Goal: Information Seeking & Learning: Learn about a topic

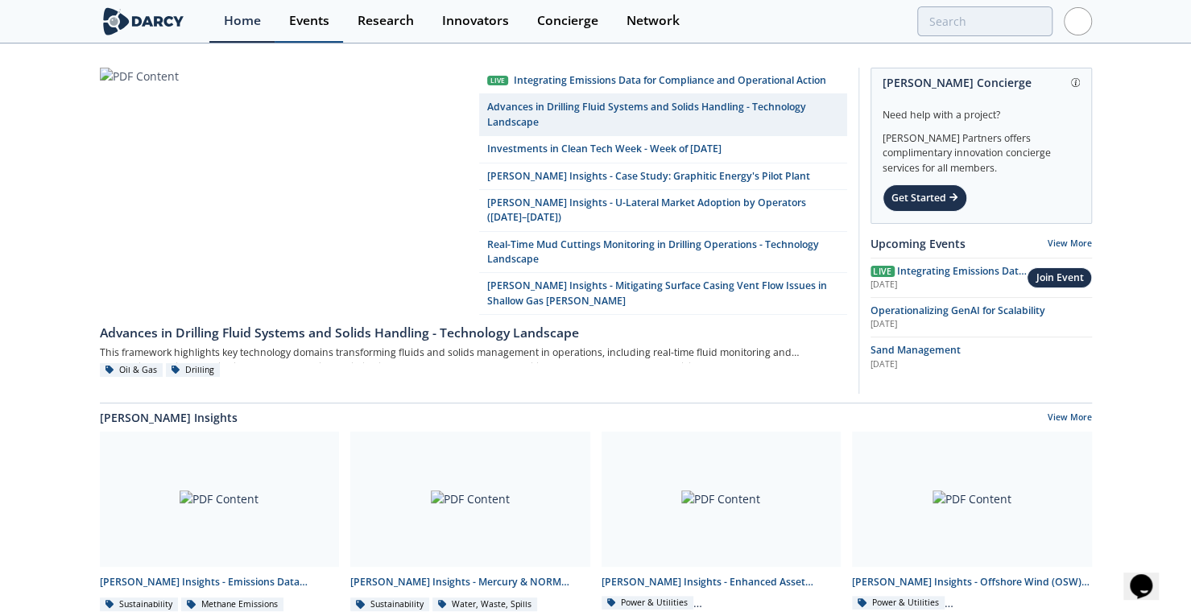
click at [314, 26] on div "Events" at bounding box center [309, 20] width 40 height 13
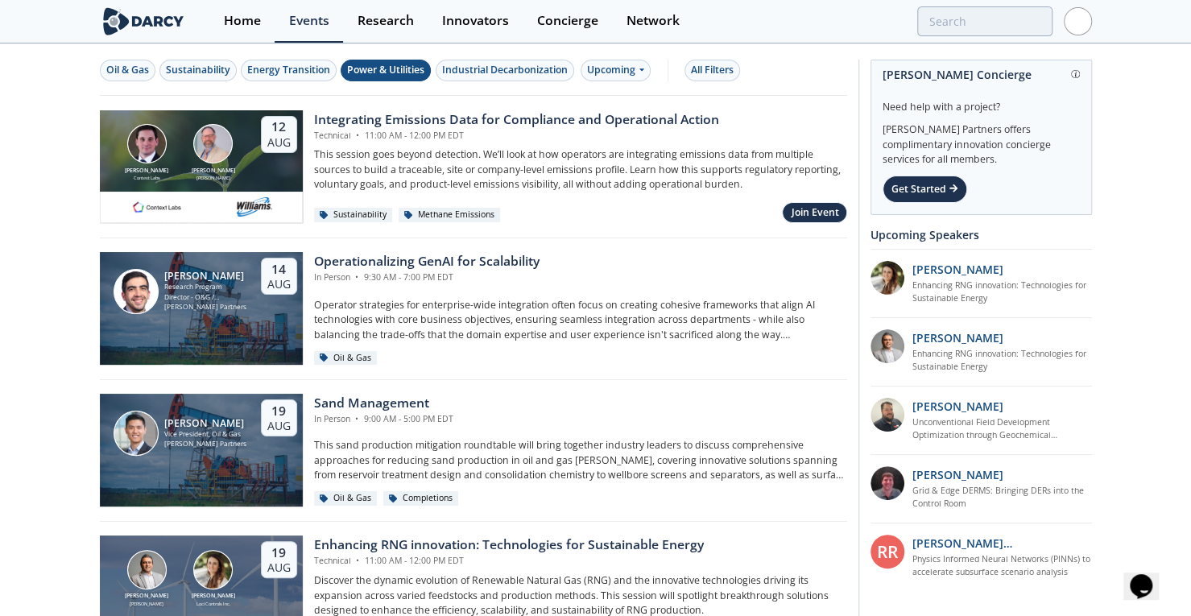
click at [402, 67] on div "Power & Utilities" at bounding box center [385, 70] width 77 height 14
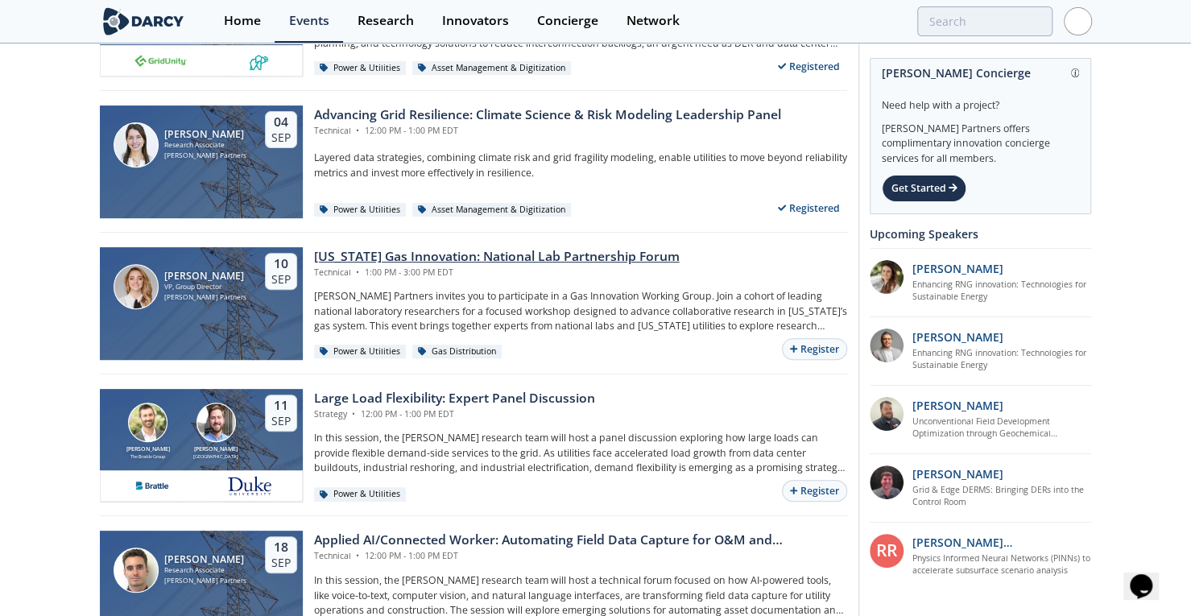
scroll to position [290, 0]
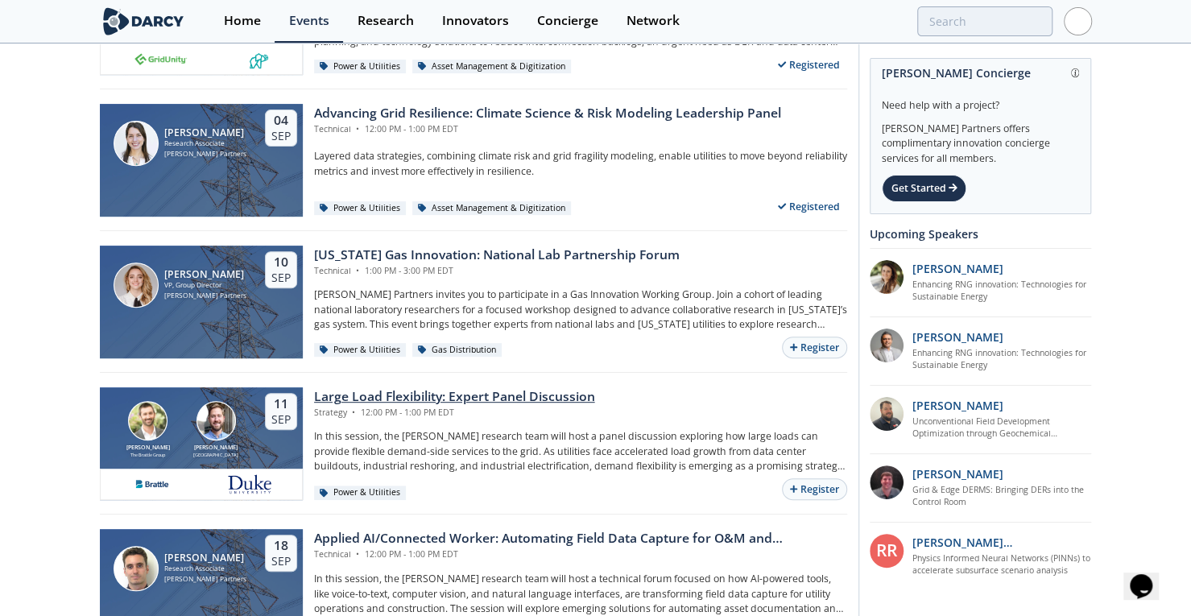
click at [454, 398] on div "Large Load Flexibility: Expert Panel Discussion" at bounding box center [454, 396] width 281 height 19
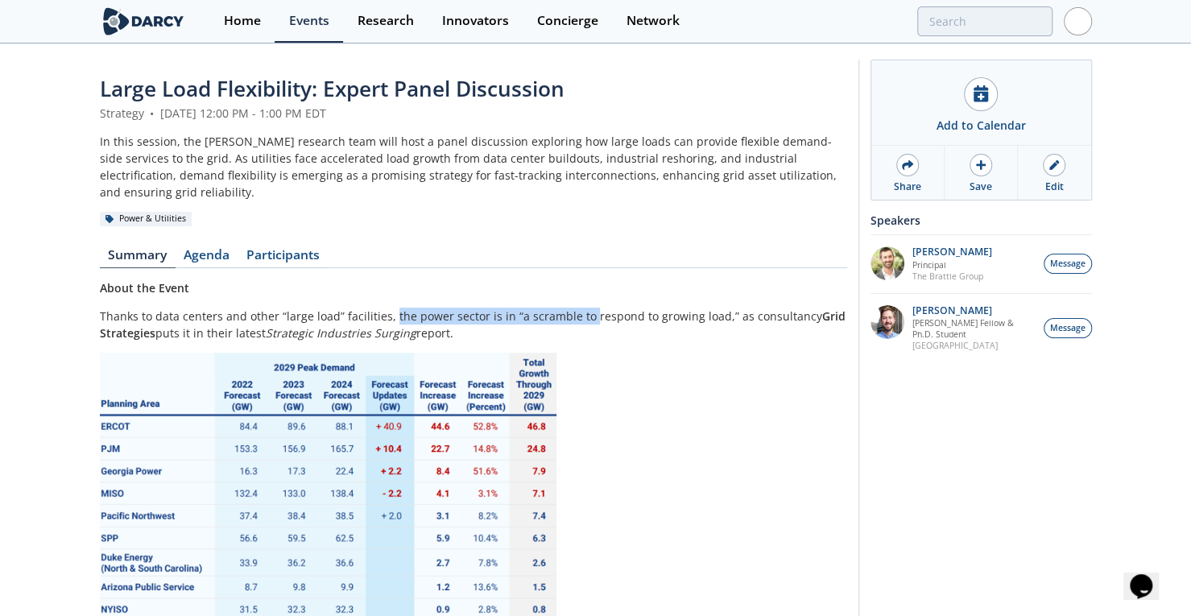
drag, startPoint x: 386, startPoint y: 297, endPoint x: 582, endPoint y: 299, distance: 195.6
click at [582, 308] on p "Thanks to data centers and other “large load” facilities, the power sector is i…" at bounding box center [473, 325] width 747 height 34
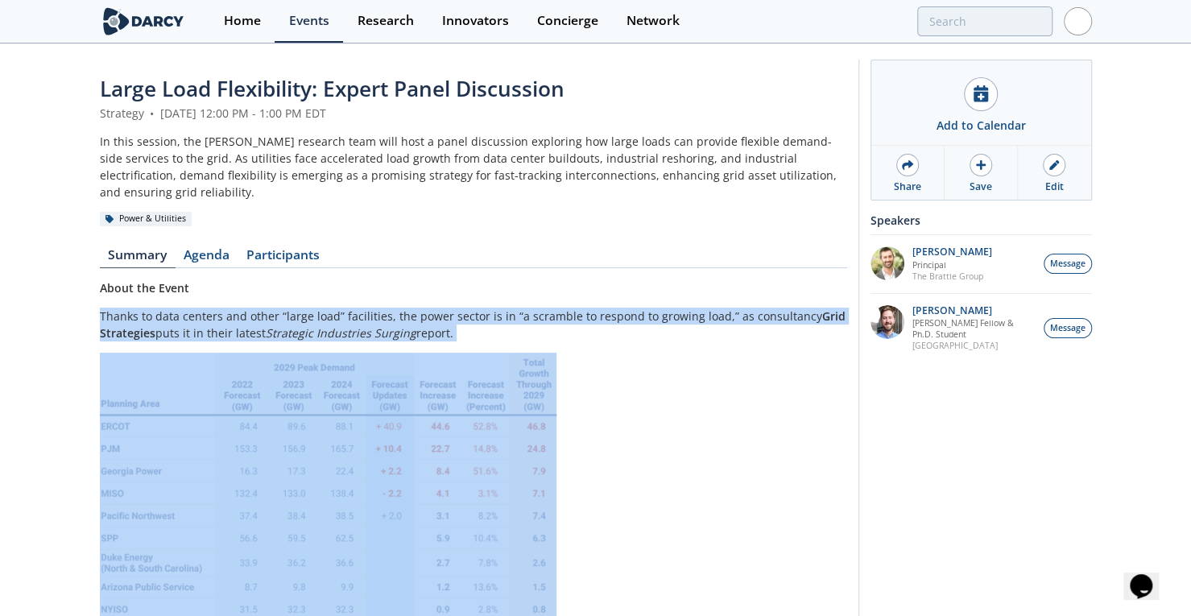
click at [582, 308] on p "Thanks to data centers and other “large load” facilities, the power sector is i…" at bounding box center [473, 325] width 747 height 34
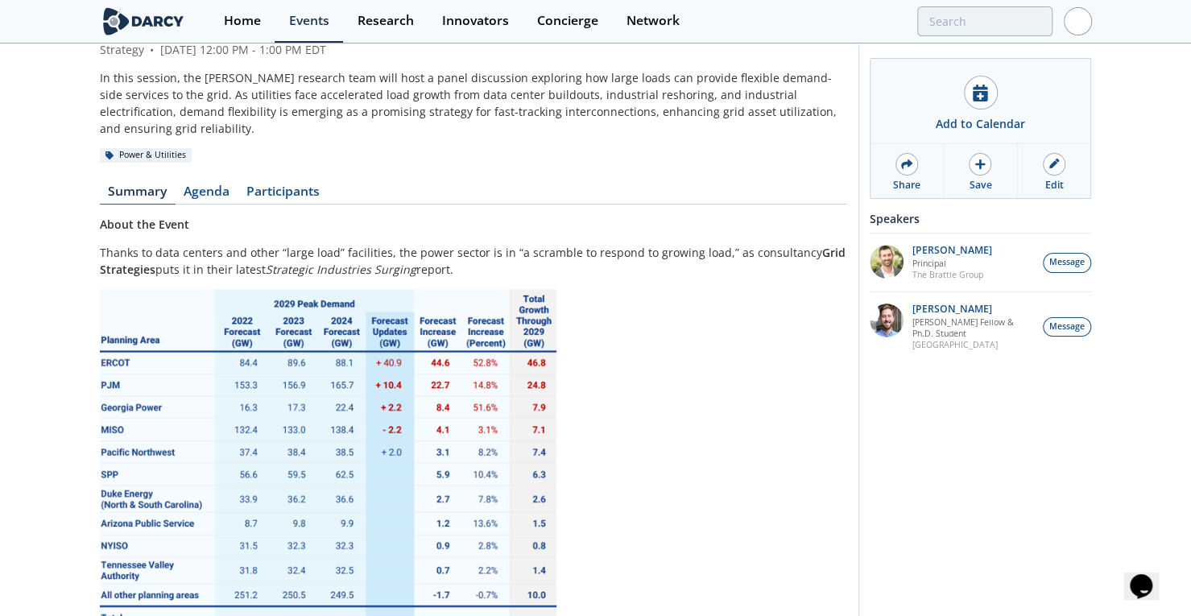
drag, startPoint x: 668, startPoint y: 310, endPoint x: 671, endPoint y: 349, distance: 39.6
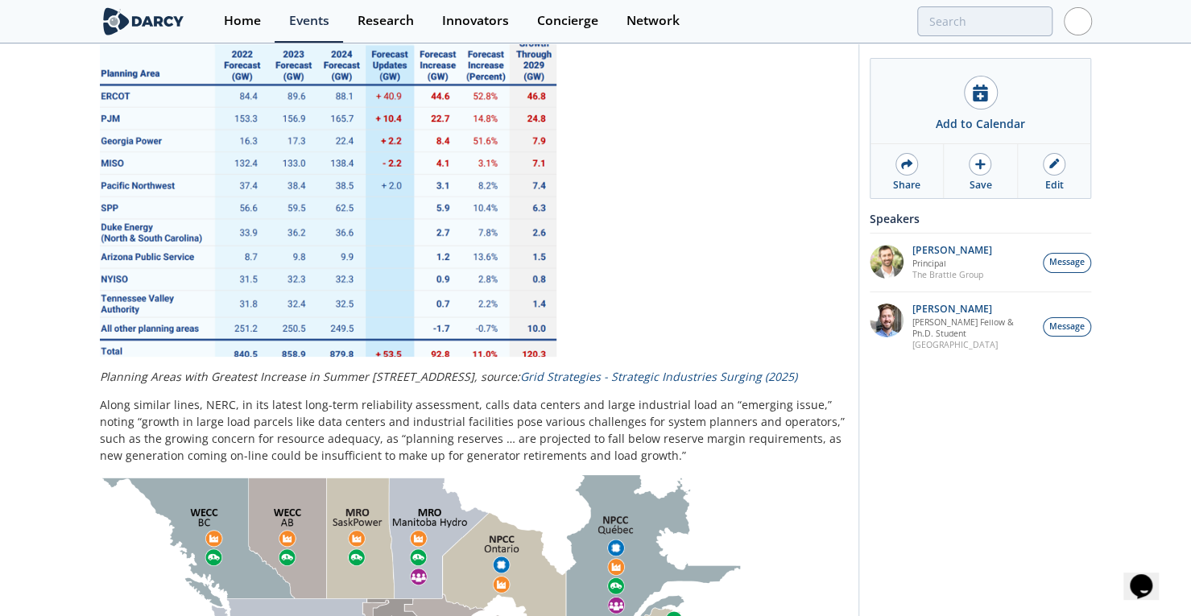
drag, startPoint x: 715, startPoint y: 320, endPoint x: 715, endPoint y: 375, distance: 55.6
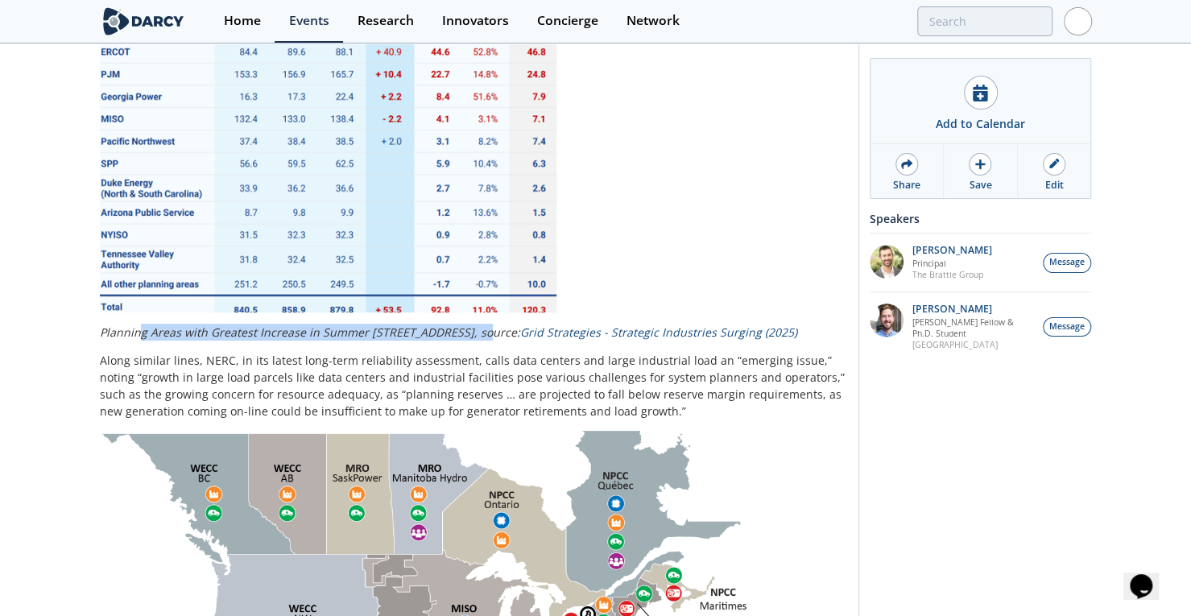
drag, startPoint x: 137, startPoint y: 312, endPoint x: 483, endPoint y: 317, distance: 346.2
click at [483, 324] on em "Planning Areas with Greatest Increase in Summer 2029 Peak Demand, source: Grid …" at bounding box center [448, 331] width 697 height 15
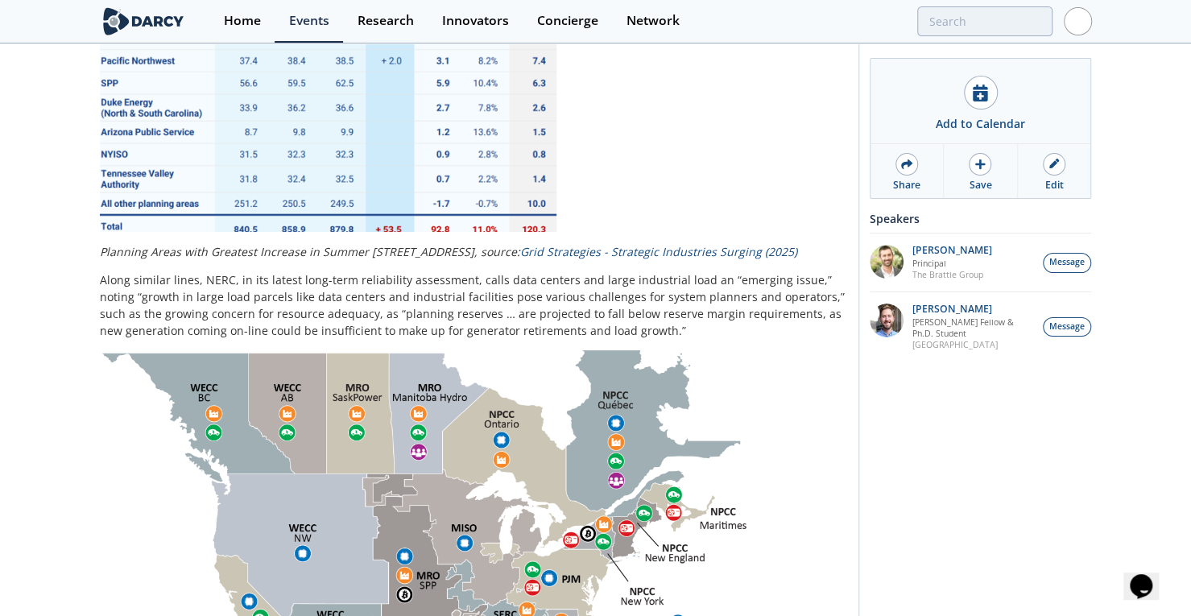
drag, startPoint x: 651, startPoint y: 200, endPoint x: 639, endPoint y: 279, distance: 80.6
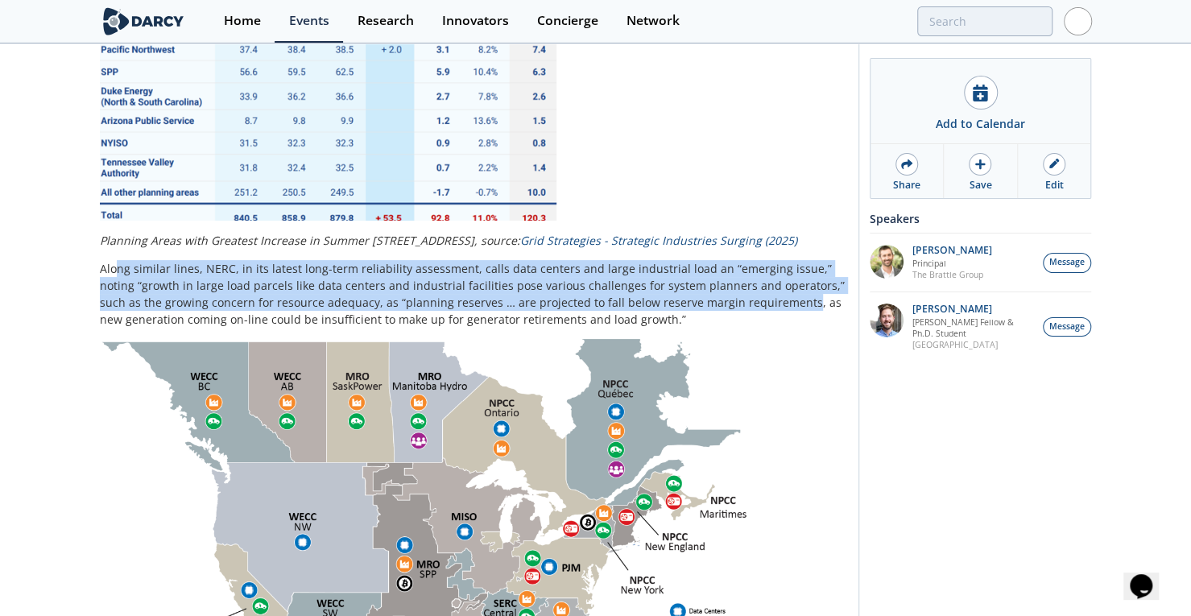
drag, startPoint x: 113, startPoint y: 250, endPoint x: 733, endPoint y: 283, distance: 620.8
click at [733, 283] on p "Along similar lines, NERC, in its latest long-term reliability assessment, call…" at bounding box center [473, 294] width 747 height 68
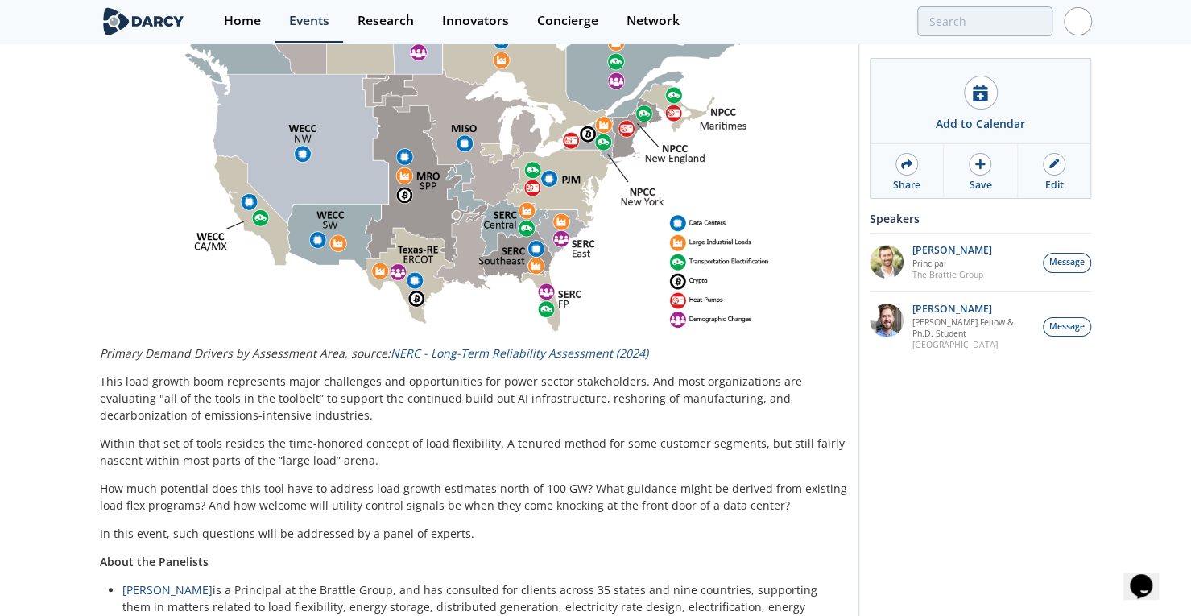
scroll to position [857, 0]
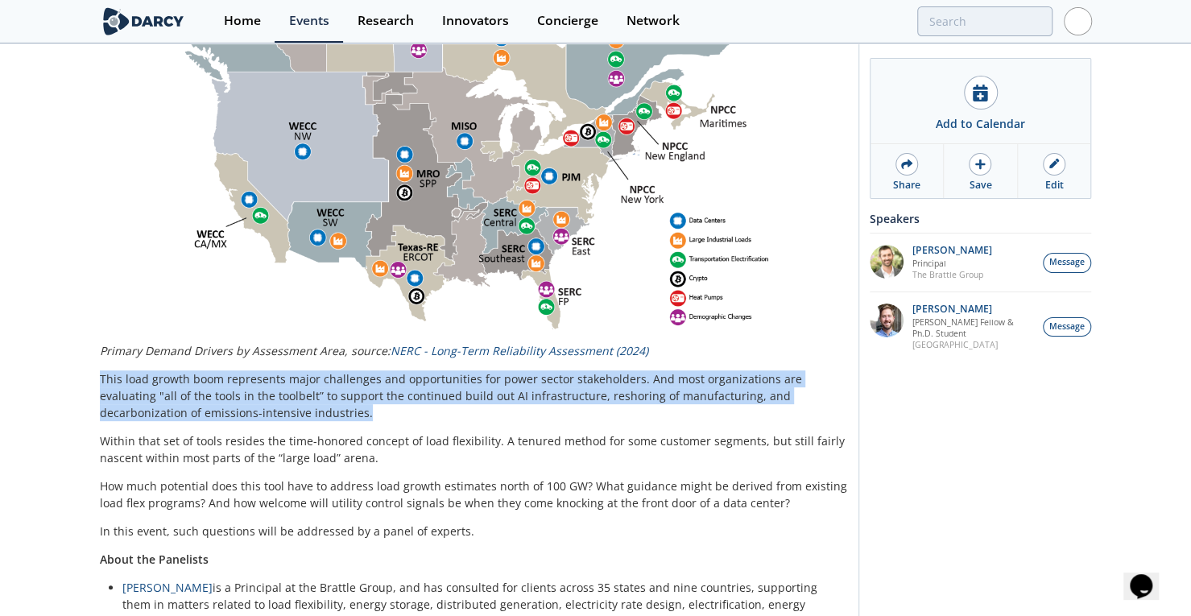
drag, startPoint x: 95, startPoint y: 361, endPoint x: 299, endPoint y: 399, distance: 207.8
click at [299, 399] on p "This load growth boom represents major challenges and opportunities for power s…" at bounding box center [473, 395] width 747 height 51
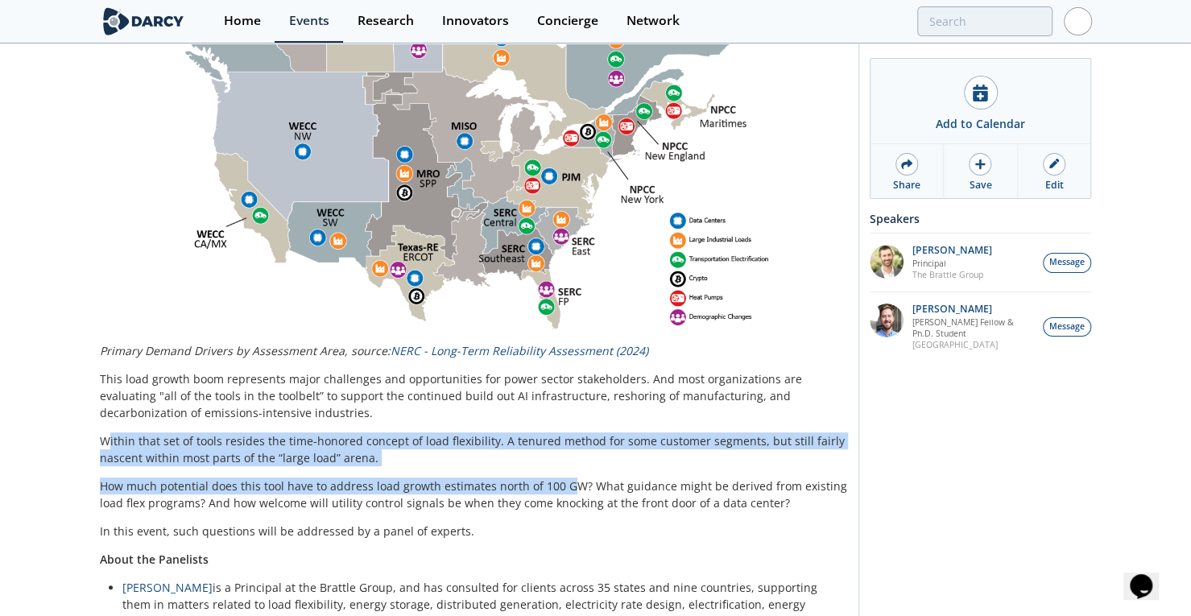
drag, startPoint x: 105, startPoint y: 424, endPoint x: 562, endPoint y: 475, distance: 460.1
click at [562, 475] on div "About the Event Thanks to data centers and other “large load” facilities, the p…" at bounding box center [473, 71] width 747 height 1297
click at [591, 436] on p "Within that set of tools resides the time-honored concept of load flexibility. …" at bounding box center [473, 449] width 747 height 34
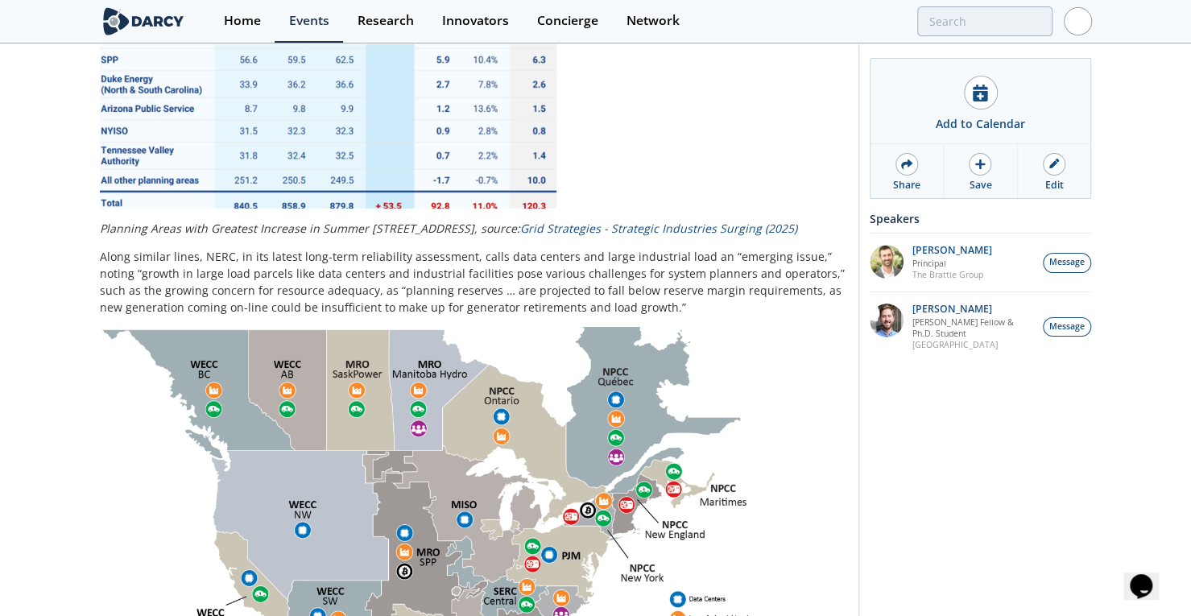
scroll to position [481, 0]
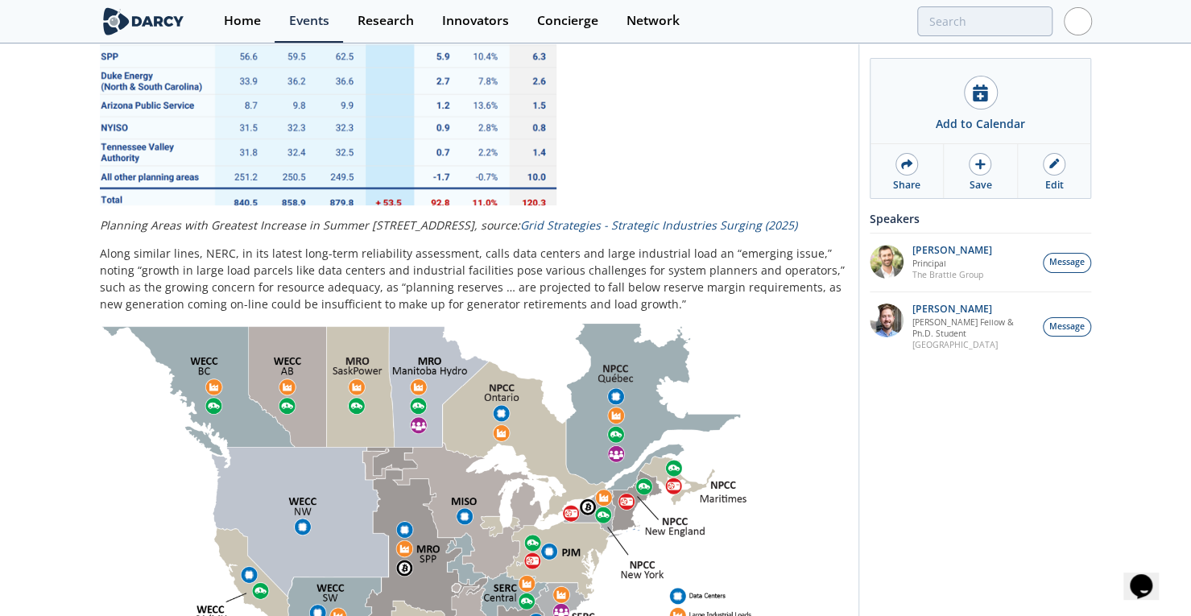
click at [337, 145] on img at bounding box center [328, 38] width 456 height 334
click at [333, 147] on img at bounding box center [328, 38] width 456 height 334
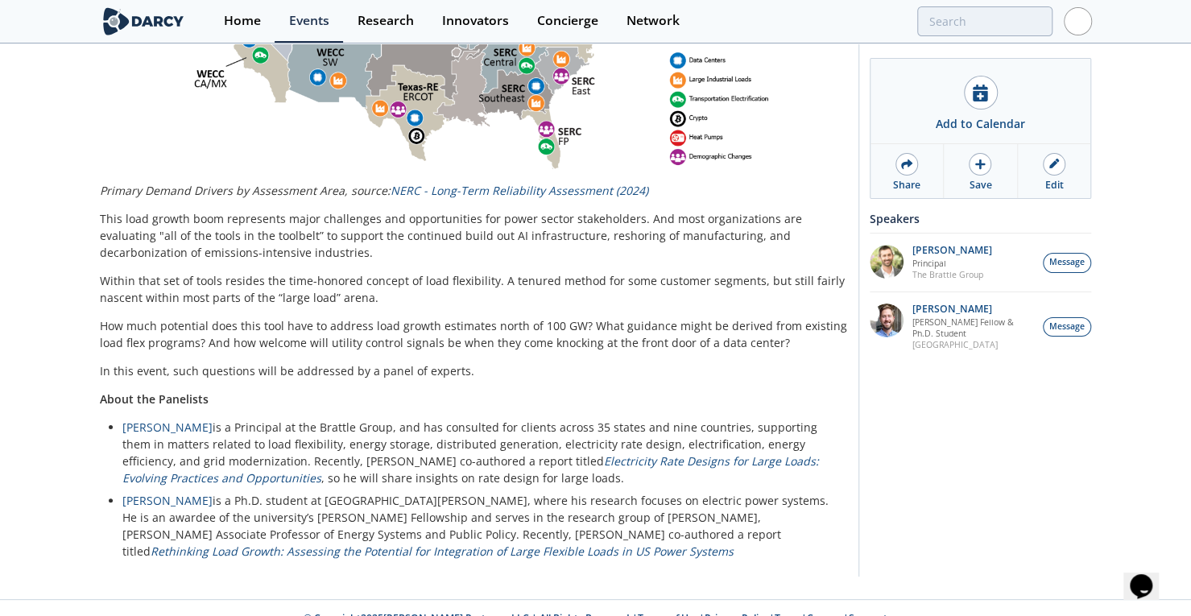
scroll to position [1019, 0]
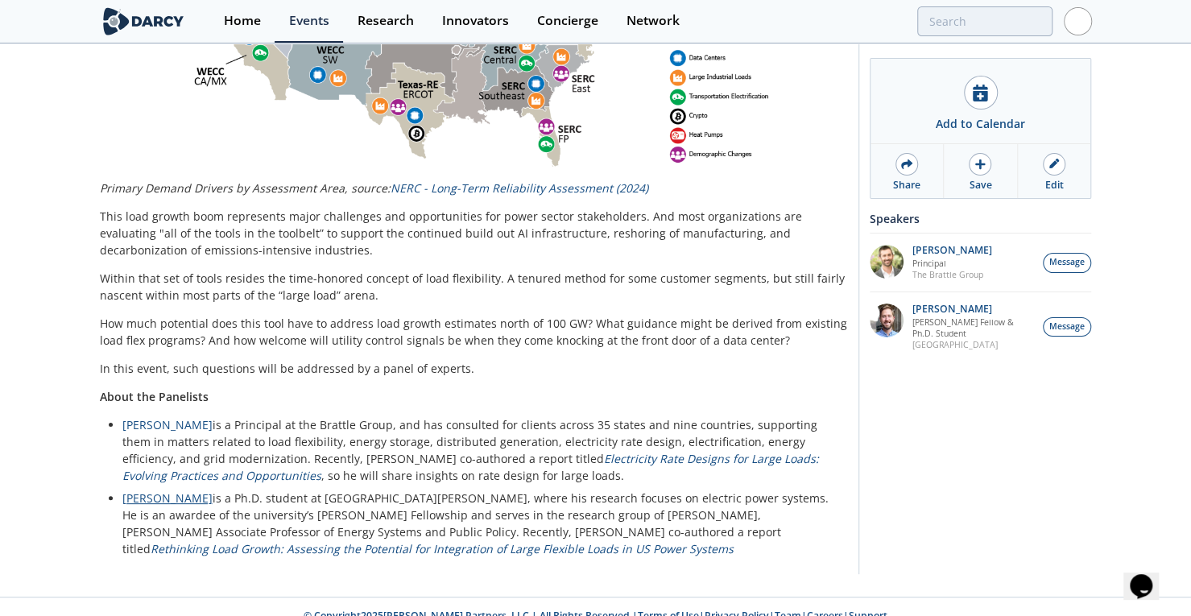
click at [166, 490] on link "[PERSON_NAME]" at bounding box center [167, 497] width 90 height 15
